Goal: Navigation & Orientation: Find specific page/section

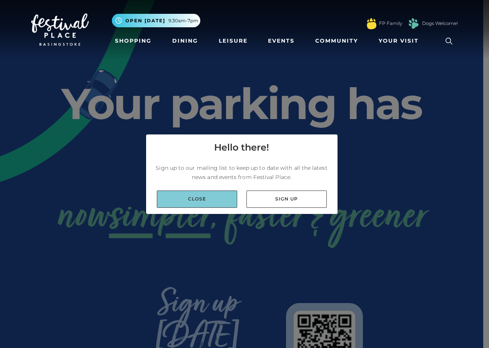
click at [219, 199] on link "Close" at bounding box center [197, 199] width 80 height 17
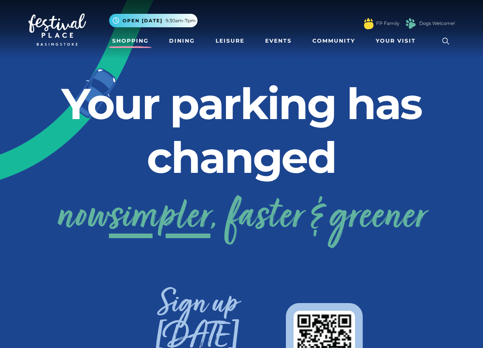
click at [125, 43] on link "Shopping" at bounding box center [130, 41] width 43 height 14
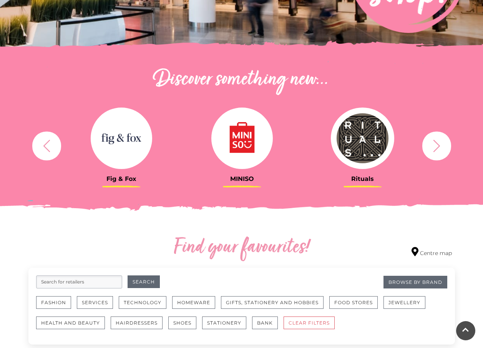
scroll to position [231, 0]
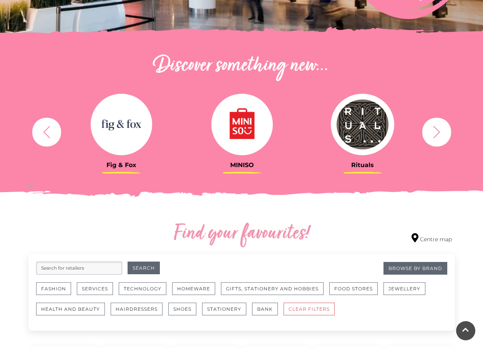
click at [435, 135] on icon "button" at bounding box center [437, 132] width 14 height 14
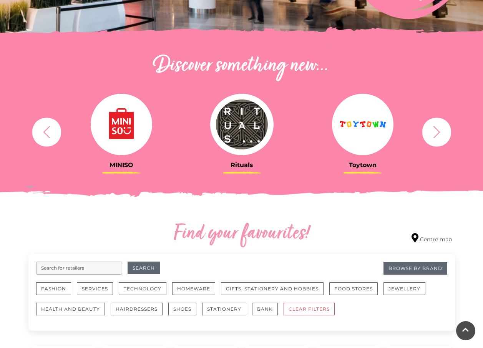
click at [434, 135] on icon "button" at bounding box center [437, 132] width 14 height 14
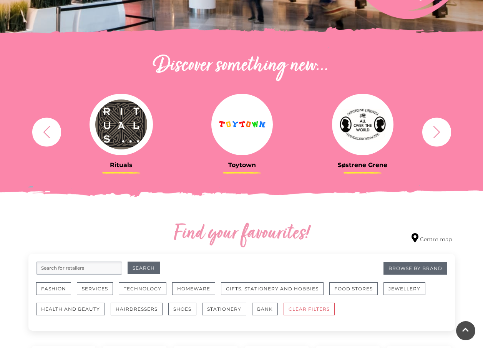
click at [434, 135] on icon "button" at bounding box center [437, 132] width 14 height 14
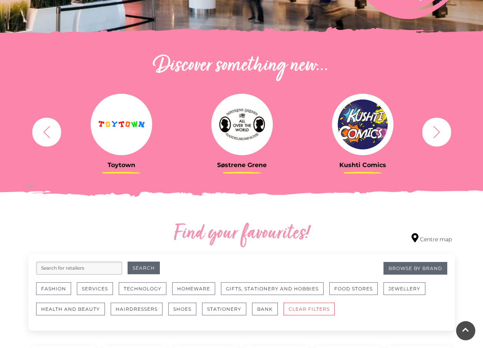
click at [434, 135] on icon "button" at bounding box center [437, 132] width 14 height 14
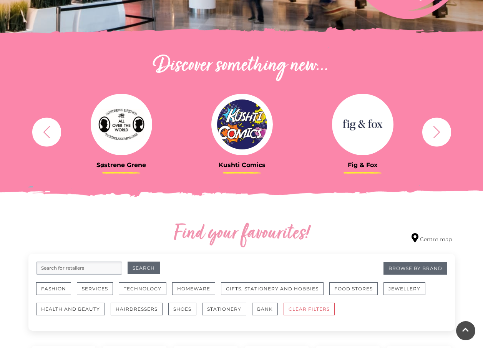
click at [433, 134] on icon "button" at bounding box center [437, 132] width 14 height 14
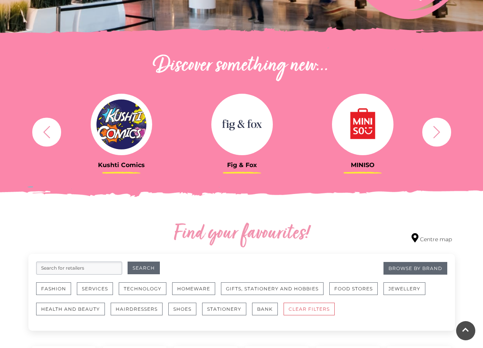
click at [433, 134] on icon "button" at bounding box center [437, 132] width 14 height 14
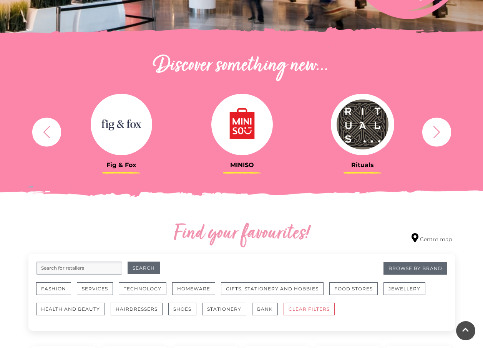
click at [433, 134] on icon "button" at bounding box center [437, 132] width 14 height 14
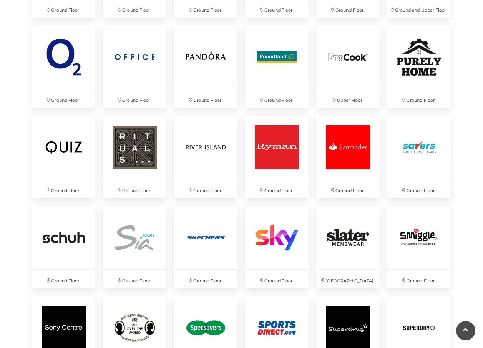
scroll to position [1537, 0]
